Goal: Book appointment/travel/reservation

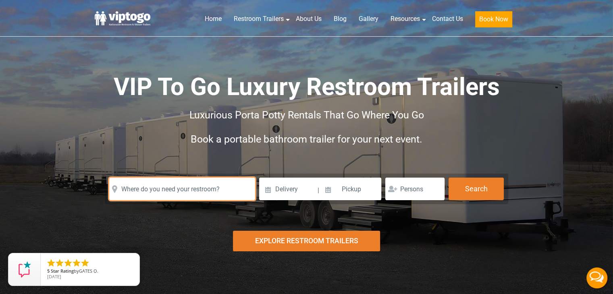
click at [186, 181] on input "text" at bounding box center [182, 189] width 146 height 23
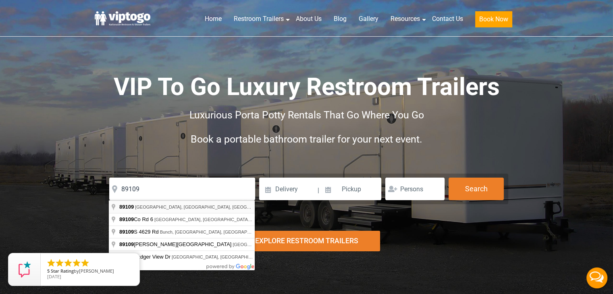
type input "[GEOGRAPHIC_DATA], [GEOGRAPHIC_DATA]"
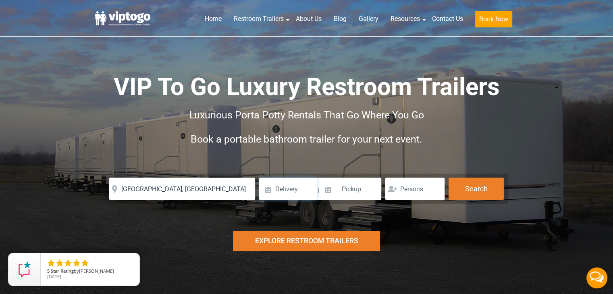
click at [290, 186] on input at bounding box center [288, 189] width 58 height 23
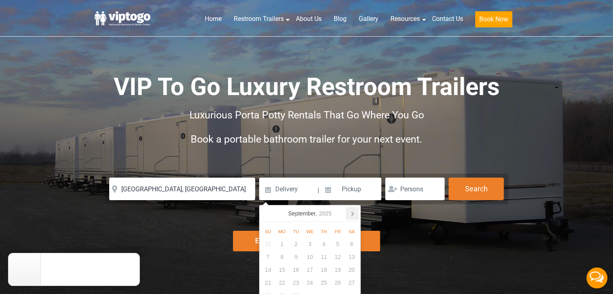
click at [355, 213] on icon at bounding box center [352, 213] width 13 height 13
click at [336, 270] on div "14" at bounding box center [338, 270] width 14 height 13
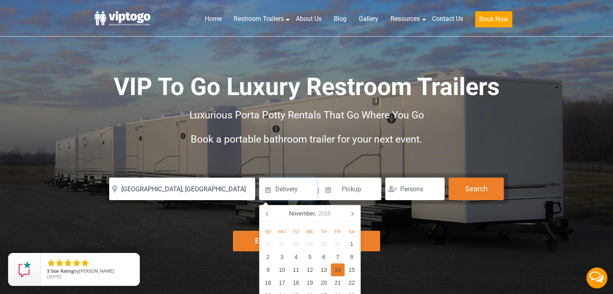
type input "[DATE]"
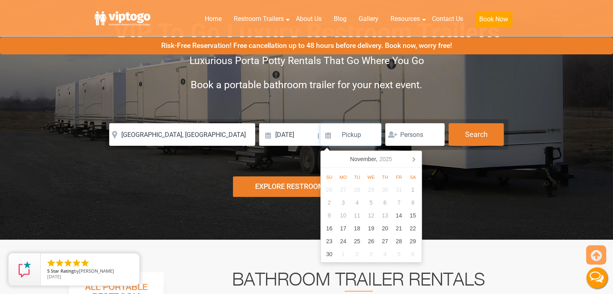
scroll to position [64, 0]
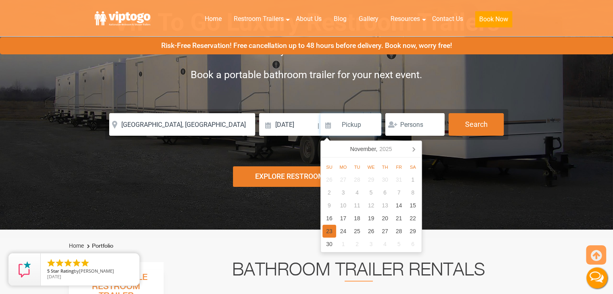
click at [330, 229] on div "23" at bounding box center [329, 231] width 14 height 13
type input "[DATE]"
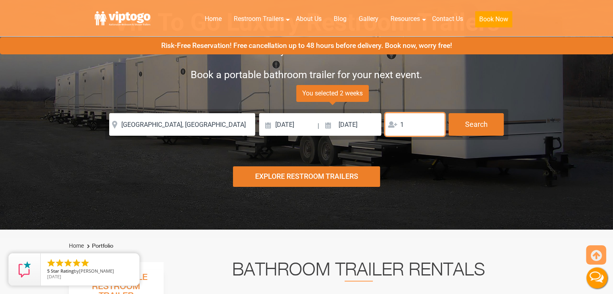
click at [436, 121] on input "1" at bounding box center [414, 124] width 59 height 23
click at [436, 121] on input "2" at bounding box center [414, 124] width 59 height 23
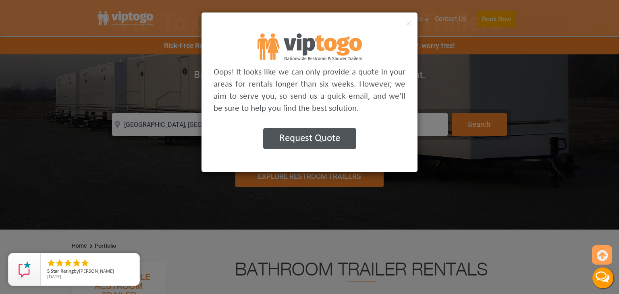
click at [436, 121] on div "× Oops! It looks like we can only provide a quote in your areas for rentals lon…" at bounding box center [309, 147] width 619 height 294
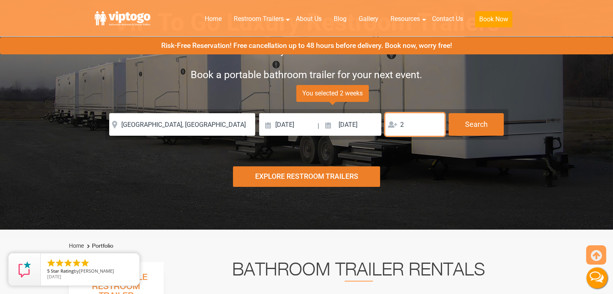
click at [419, 128] on input "2" at bounding box center [414, 124] width 59 height 23
click at [433, 121] on input "3" at bounding box center [414, 124] width 59 height 23
click at [433, 121] on input "4" at bounding box center [414, 124] width 59 height 23
click at [433, 121] on input "5" at bounding box center [414, 124] width 59 height 23
type input "4"
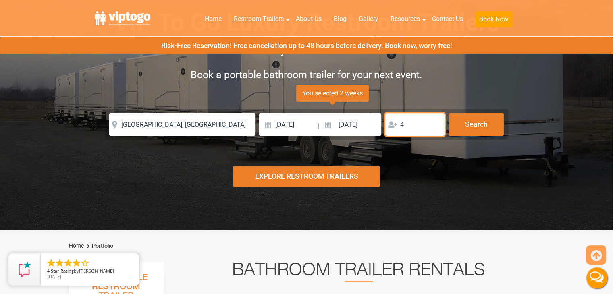
click at [436, 126] on input "4" at bounding box center [414, 124] width 59 height 23
click at [422, 125] on input "4" at bounding box center [414, 124] width 59 height 23
drag, startPoint x: 422, startPoint y: 124, endPoint x: 374, endPoint y: 129, distance: 47.8
click at [374, 129] on div "Please Input Valid address with zipcode Please Input Valid address with zipcode…" at bounding box center [306, 124] width 395 height 23
type input "3"
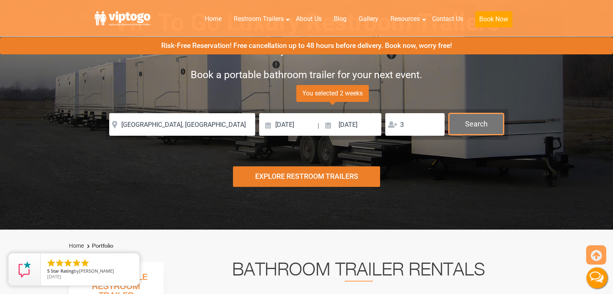
click at [459, 127] on button "Search" at bounding box center [475, 124] width 55 height 22
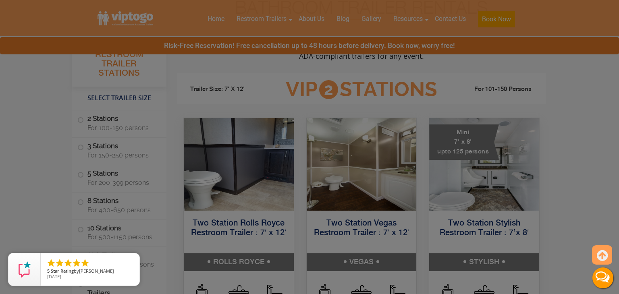
scroll to position [327, 0]
